Goal: Task Accomplishment & Management: Complete application form

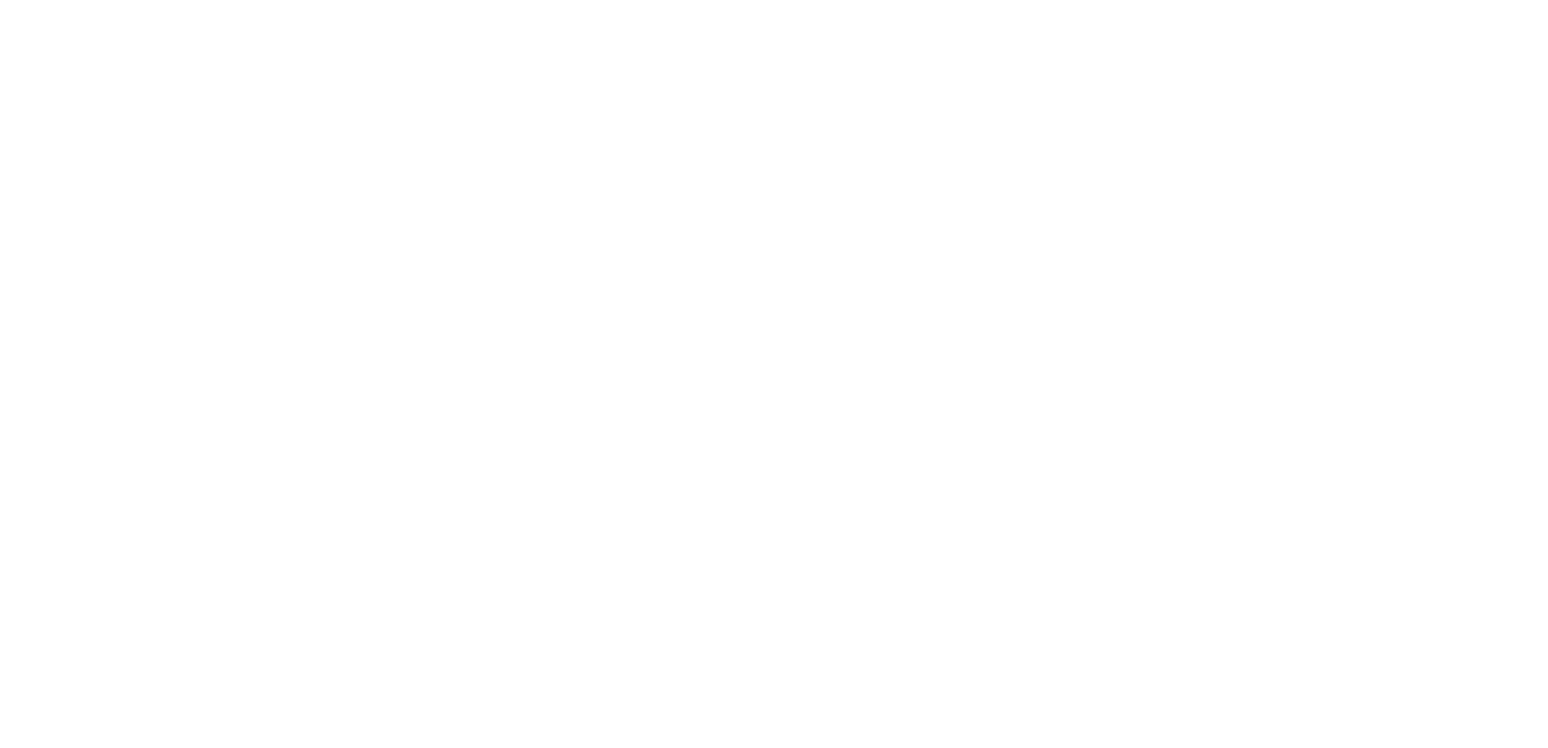
drag, startPoint x: 318, startPoint y: 363, endPoint x: 309, endPoint y: 322, distance: 41.5
click at [317, 364] on div at bounding box center [774, 374] width 1548 height 748
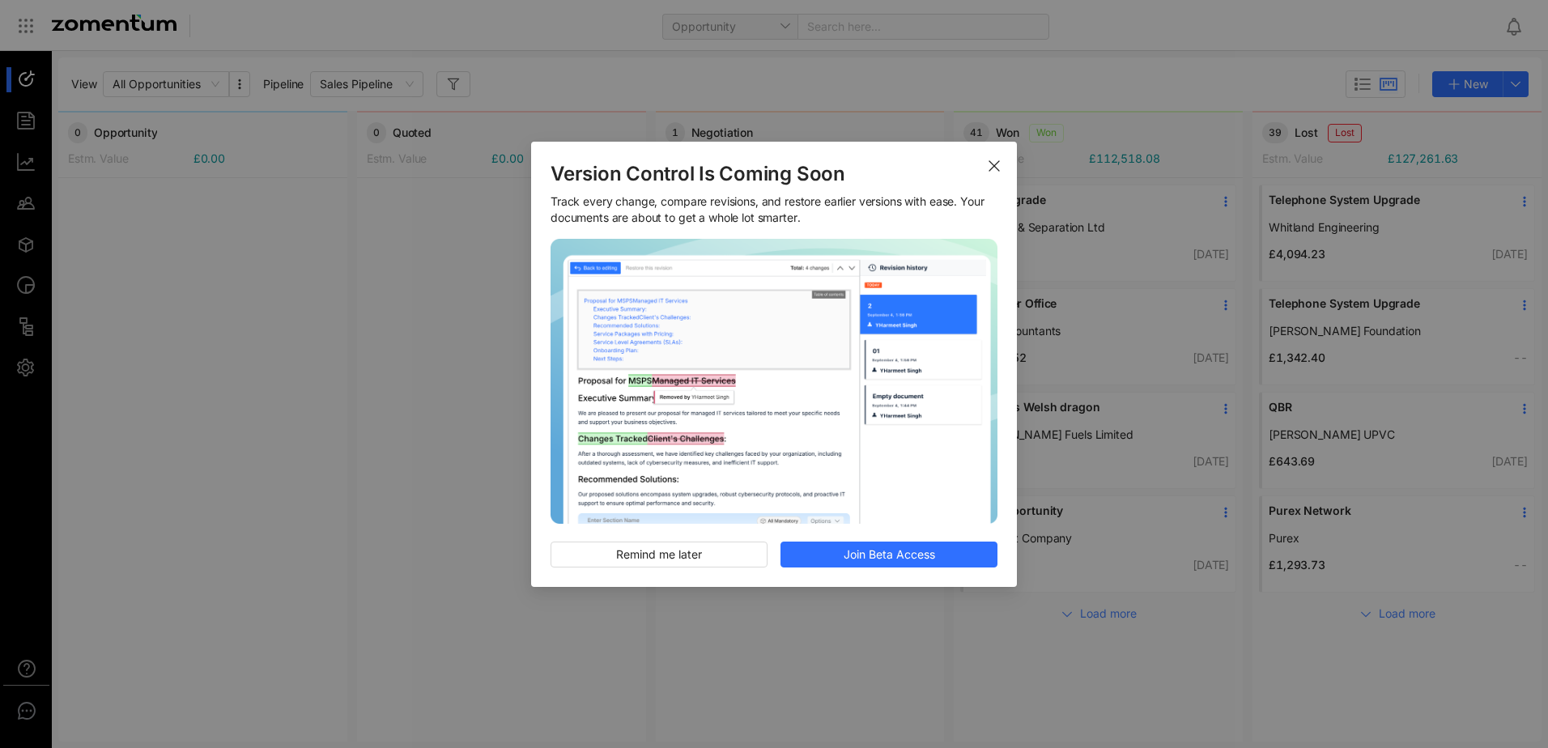
click at [993, 161] on icon "Close" at bounding box center [994, 166] width 13 height 13
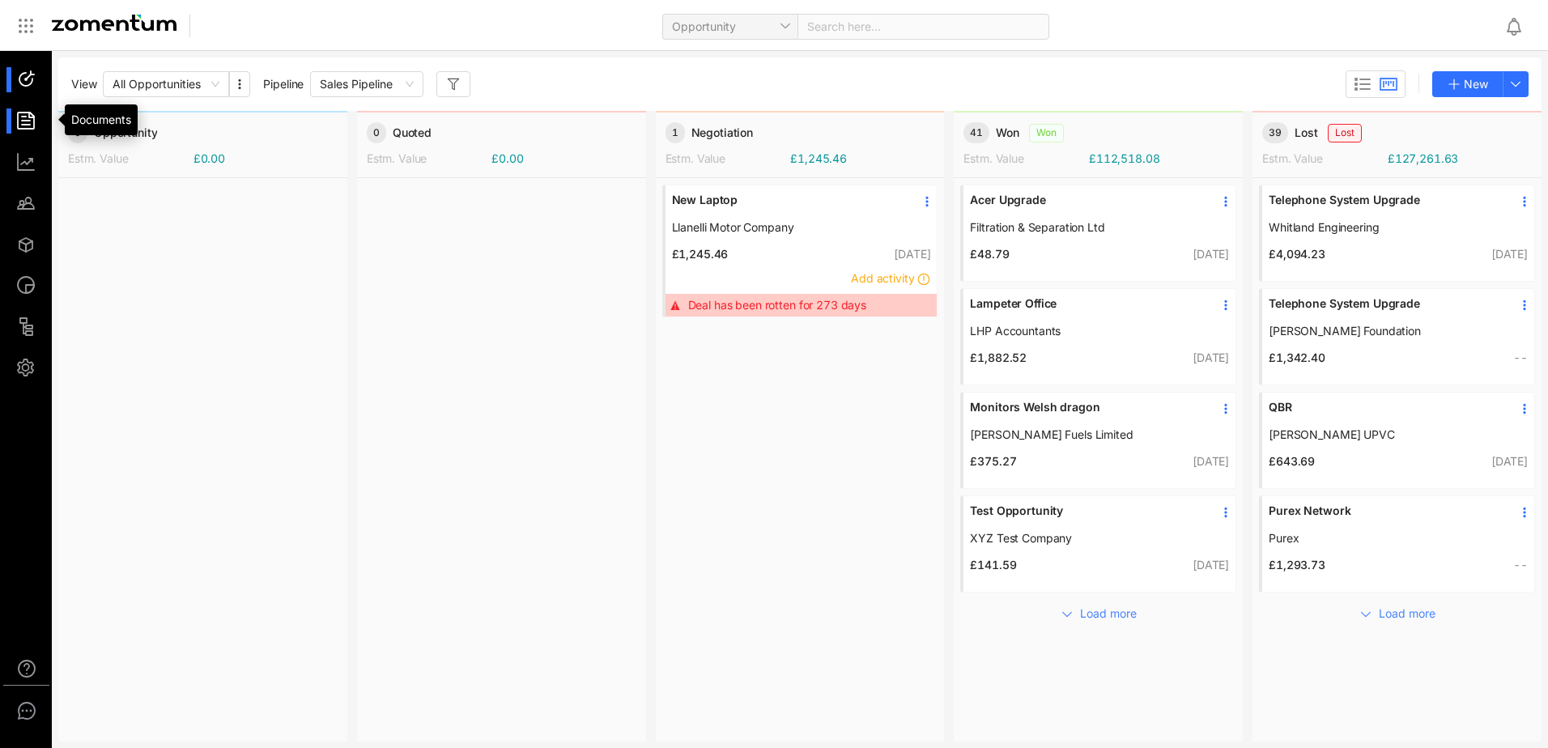
click at [19, 126] on div at bounding box center [33, 121] width 35 height 25
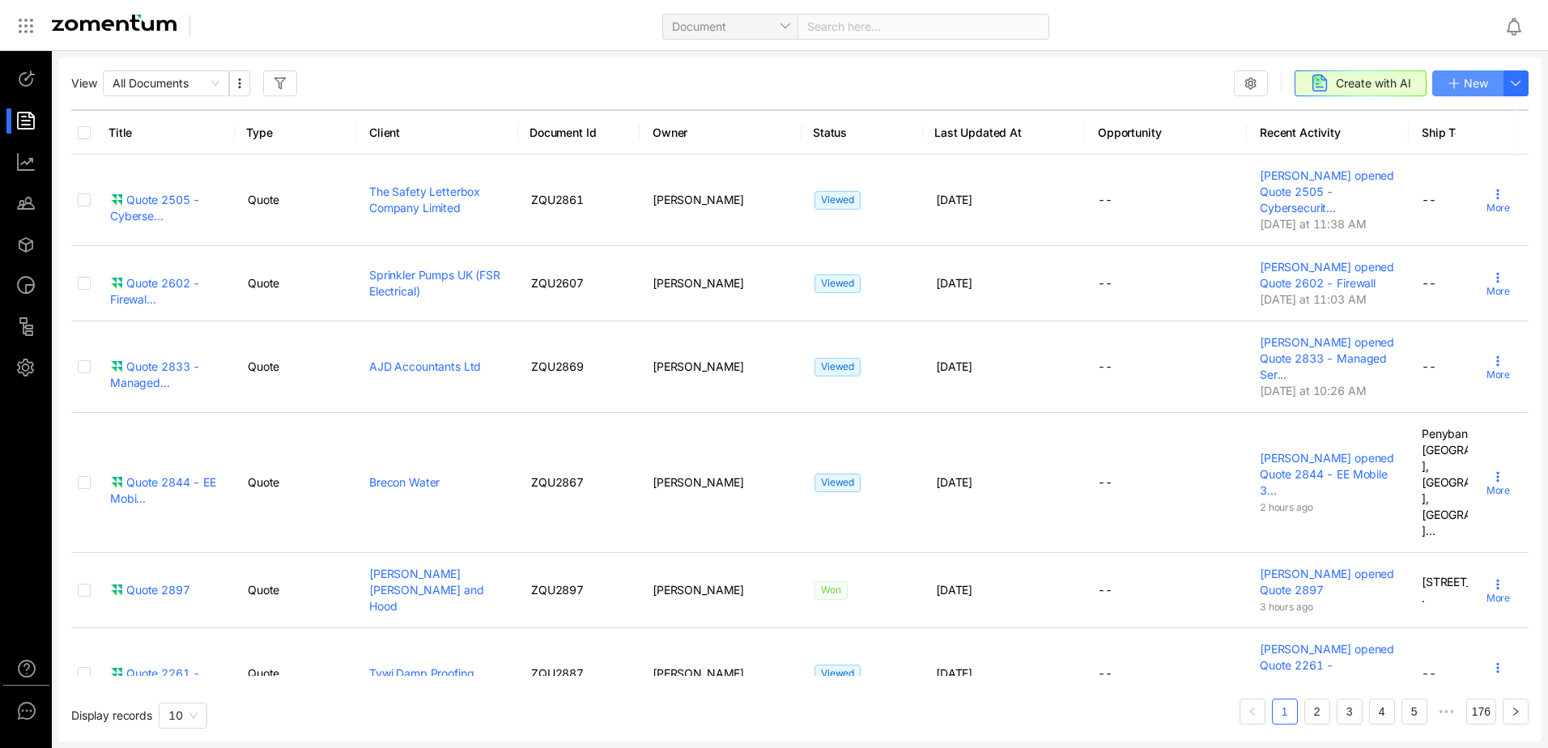
click at [1486, 84] on span "New" at bounding box center [1476, 84] width 24 height 18
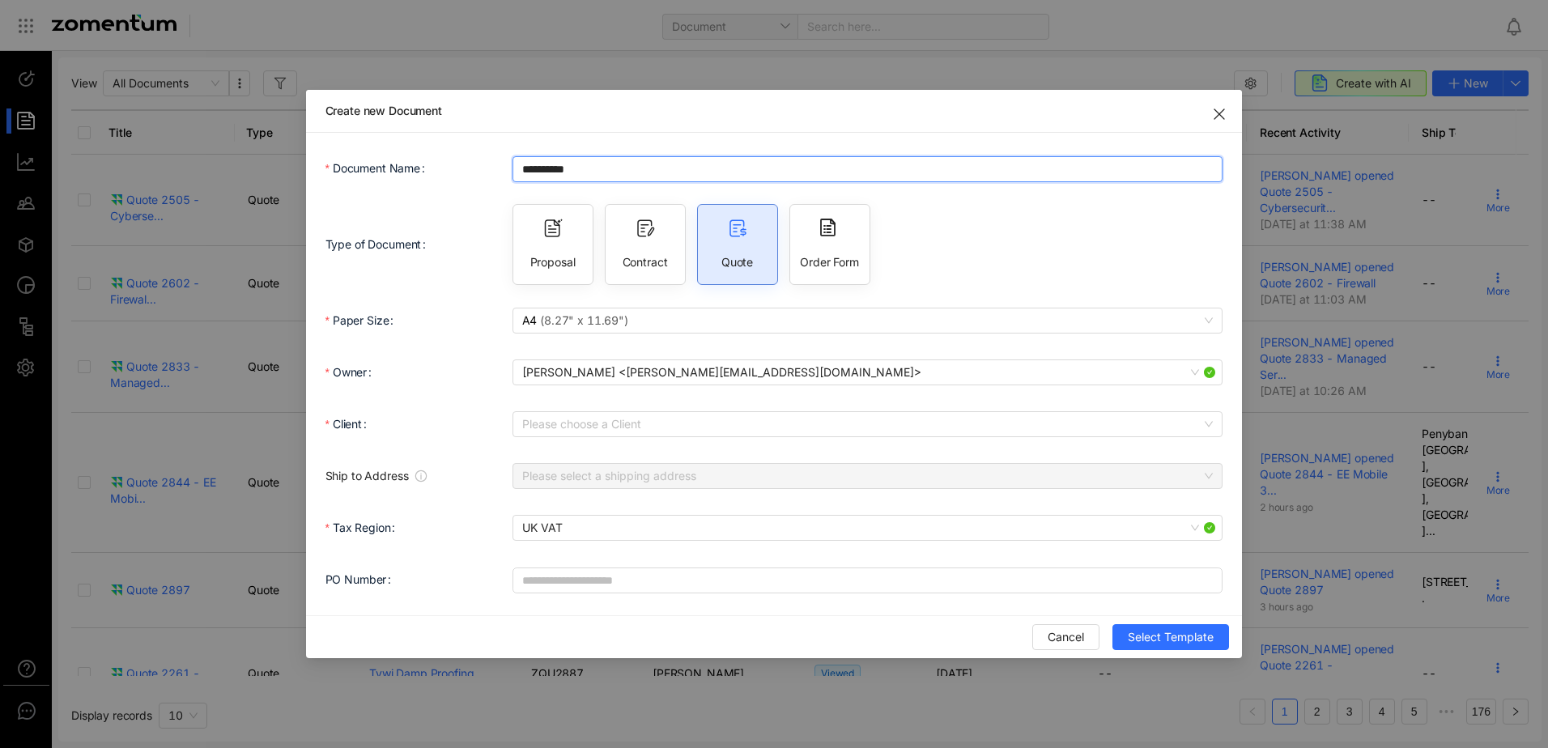
click at [717, 159] on input "**********" at bounding box center [868, 169] width 711 height 26
click at [1221, 117] on icon "Close" at bounding box center [1219, 114] width 13 height 13
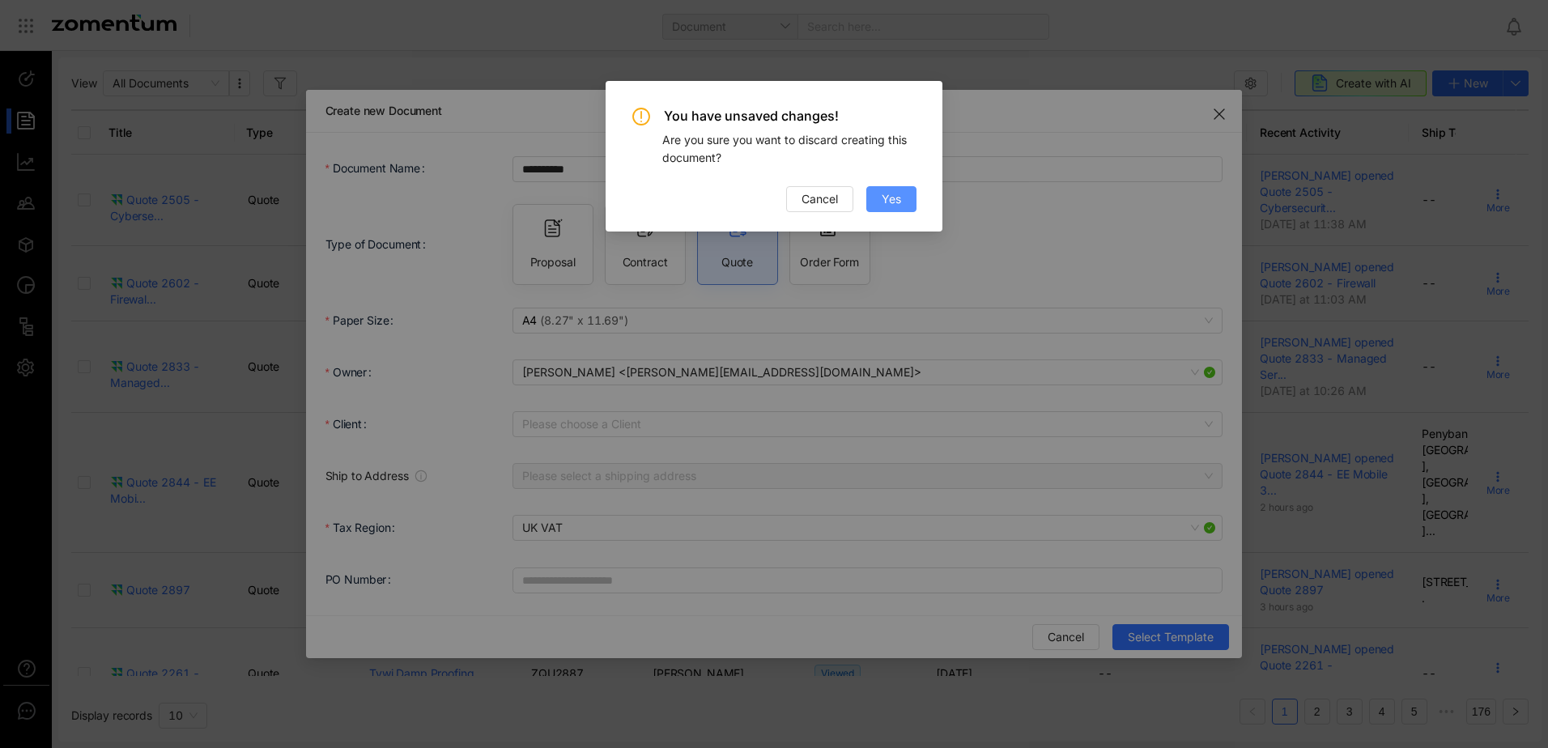
click at [897, 193] on span "Yes" at bounding box center [891, 199] width 19 height 18
